Goal: Find specific page/section: Find specific page/section

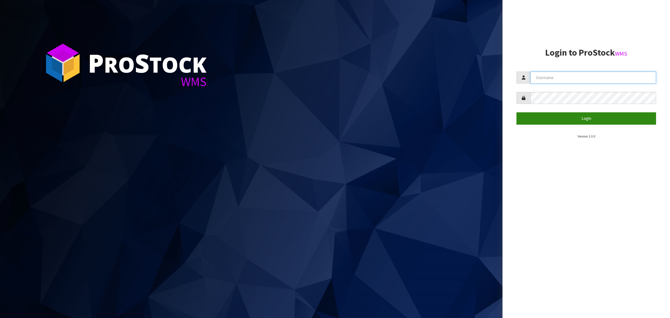
type input "[PERSON_NAME][EMAIL_ADDRESS][DOMAIN_NAME]"
click at [585, 120] on button "Login" at bounding box center [586, 118] width 140 height 12
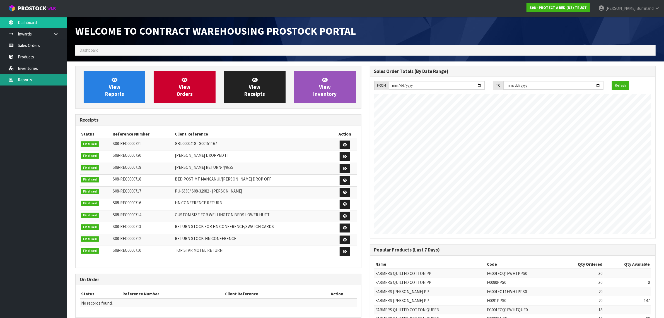
scroll to position [311, 294]
click at [29, 68] on link "Inventories" at bounding box center [33, 68] width 67 height 11
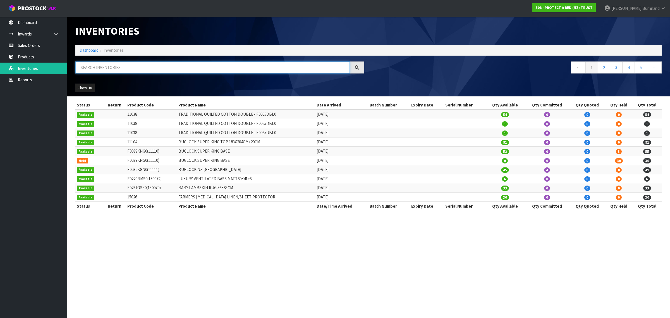
click at [87, 64] on input "text" at bounding box center [212, 67] width 274 height 12
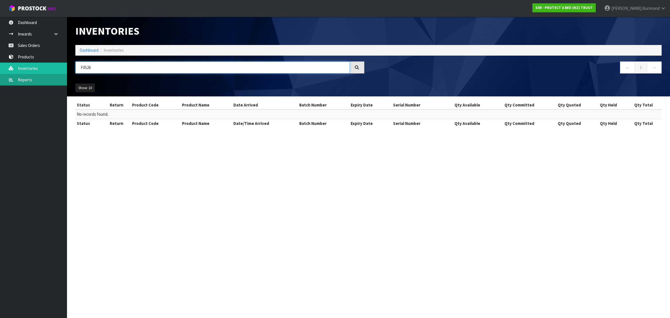
type input "F0526"
click at [26, 80] on link "Reports" at bounding box center [33, 79] width 67 height 11
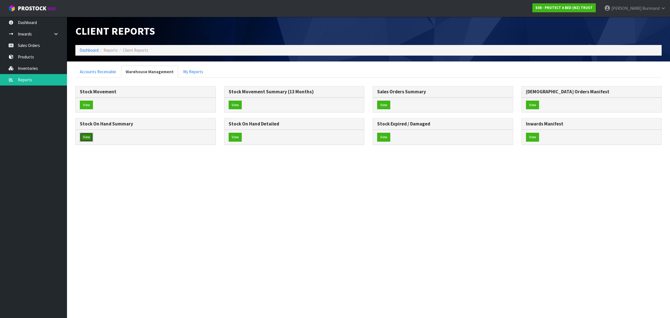
click at [88, 136] on button "View" at bounding box center [86, 137] width 13 height 9
